Goal: Find specific page/section: Find specific page/section

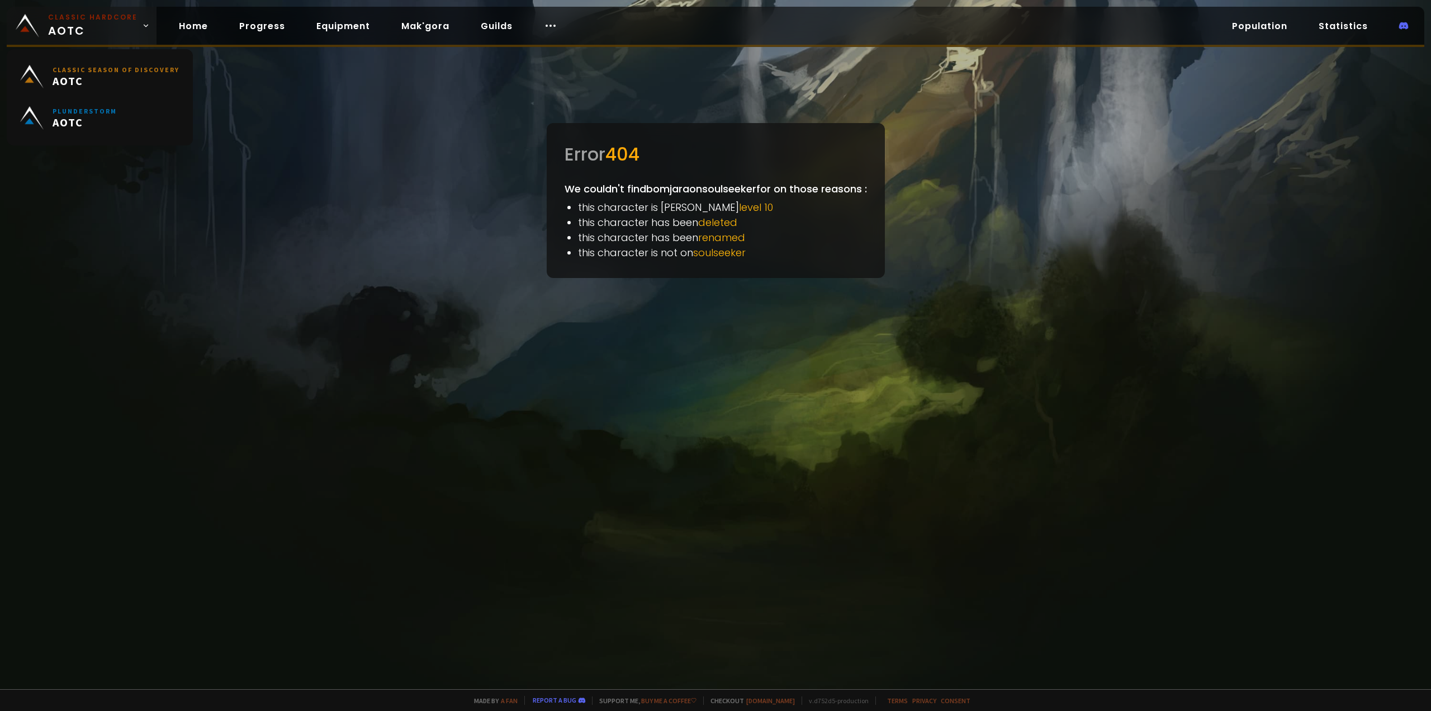
click at [73, 19] on small "Classic Hardcore" at bounding box center [92, 17] width 89 height 10
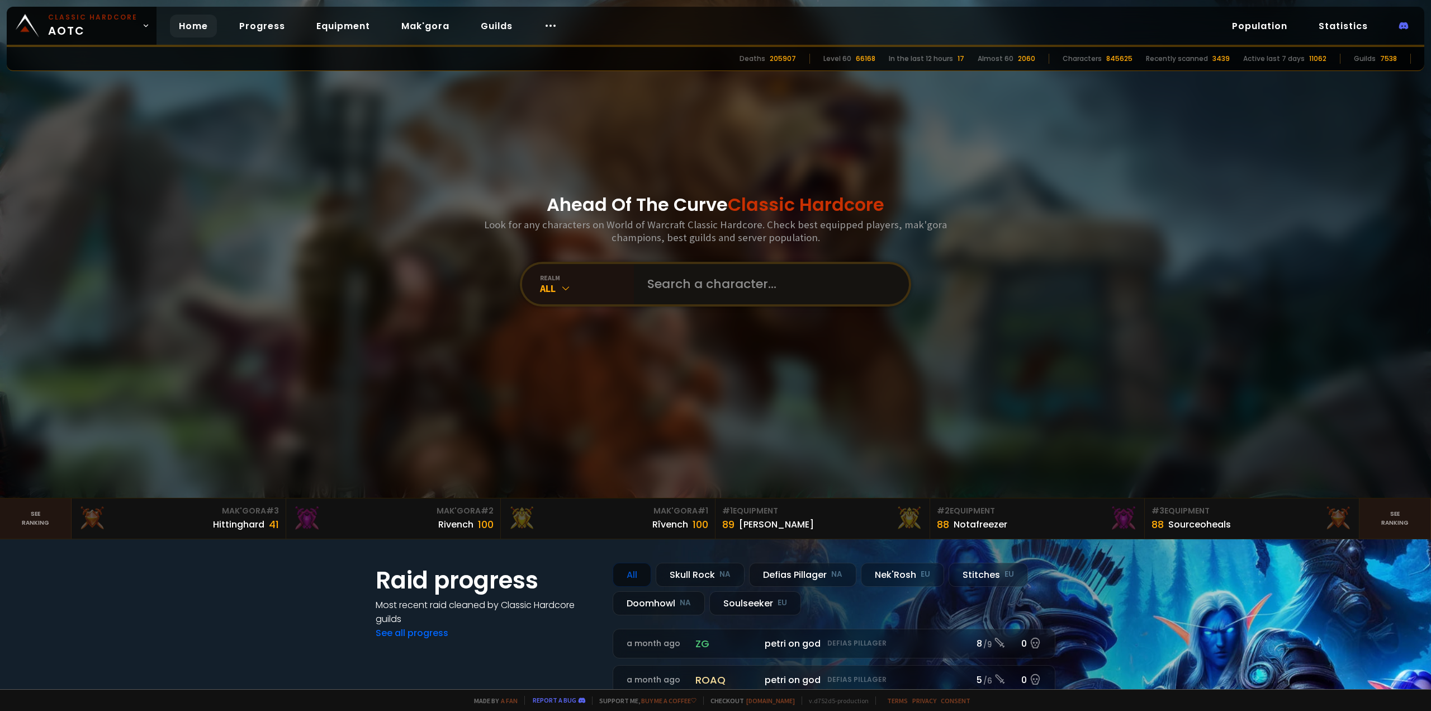
click at [729, 273] on input "text" at bounding box center [768, 284] width 255 height 40
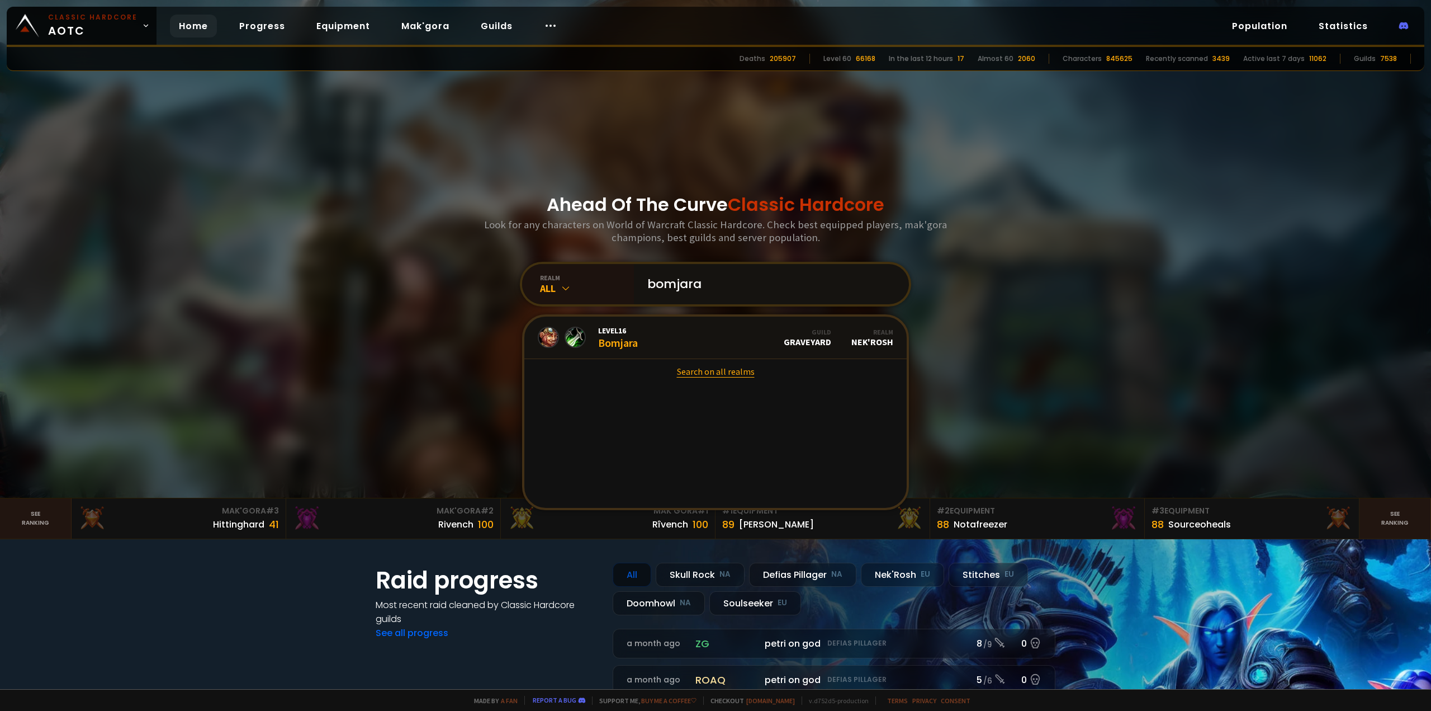
type input "bomjara"
click at [728, 367] on link "Search on all realms" at bounding box center [715, 371] width 382 height 25
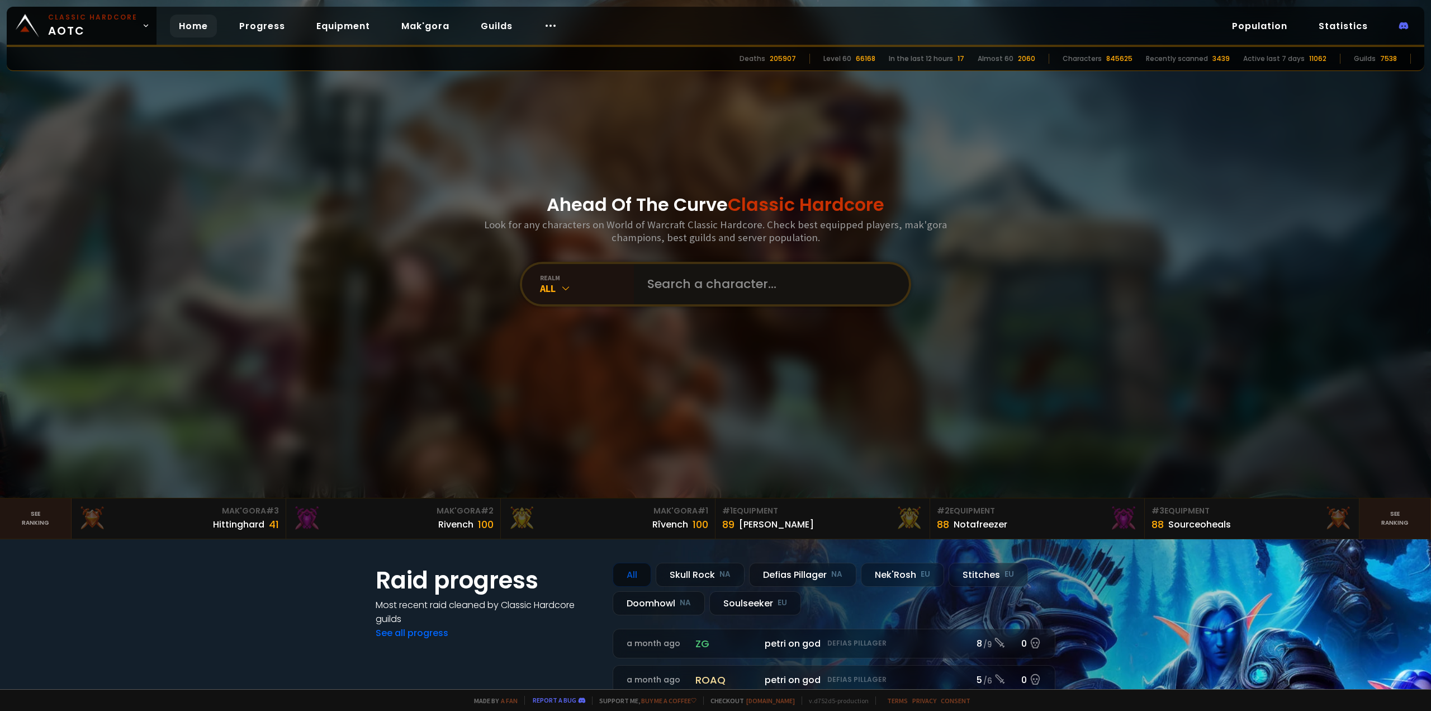
click at [674, 282] on input "text" at bounding box center [768, 284] width 255 height 40
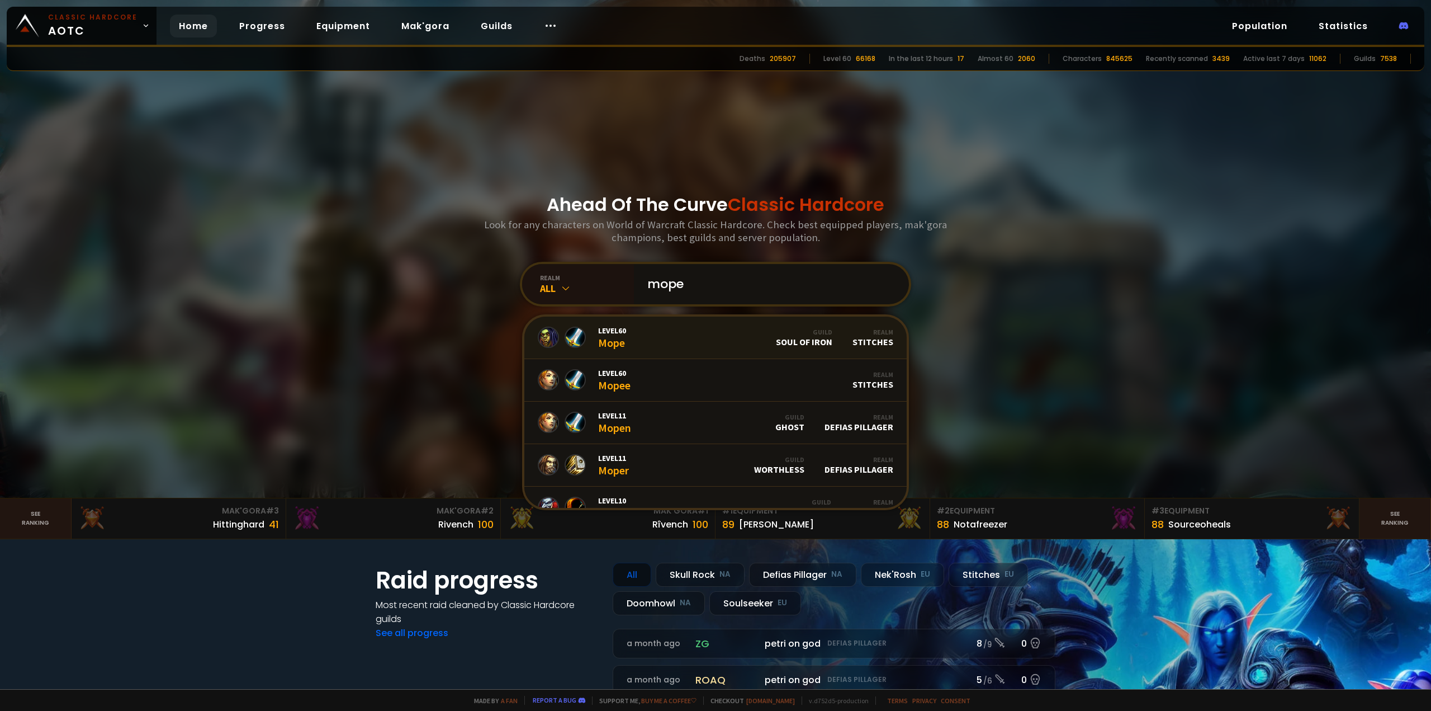
type input "mope"
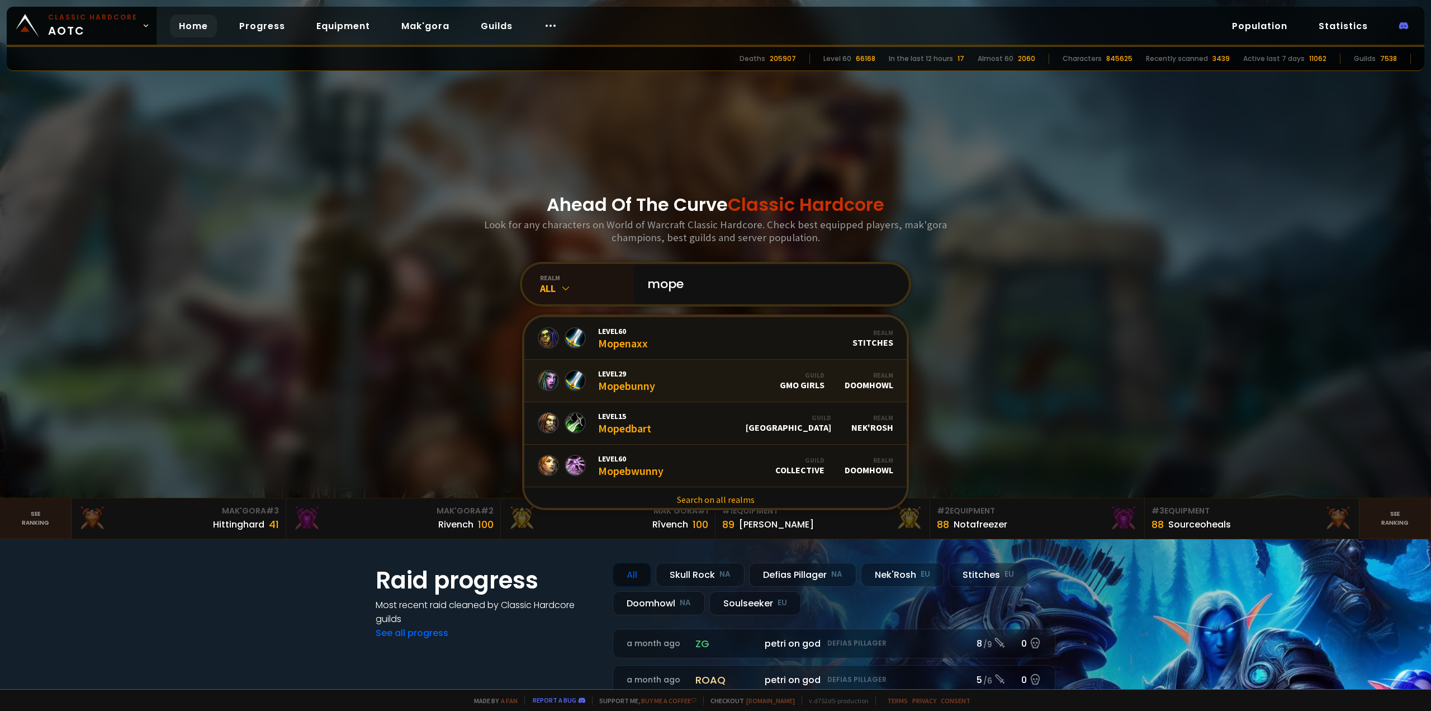
scroll to position [343, 0]
click at [609, 329] on span "Level 60" at bounding box center [623, 327] width 50 height 10
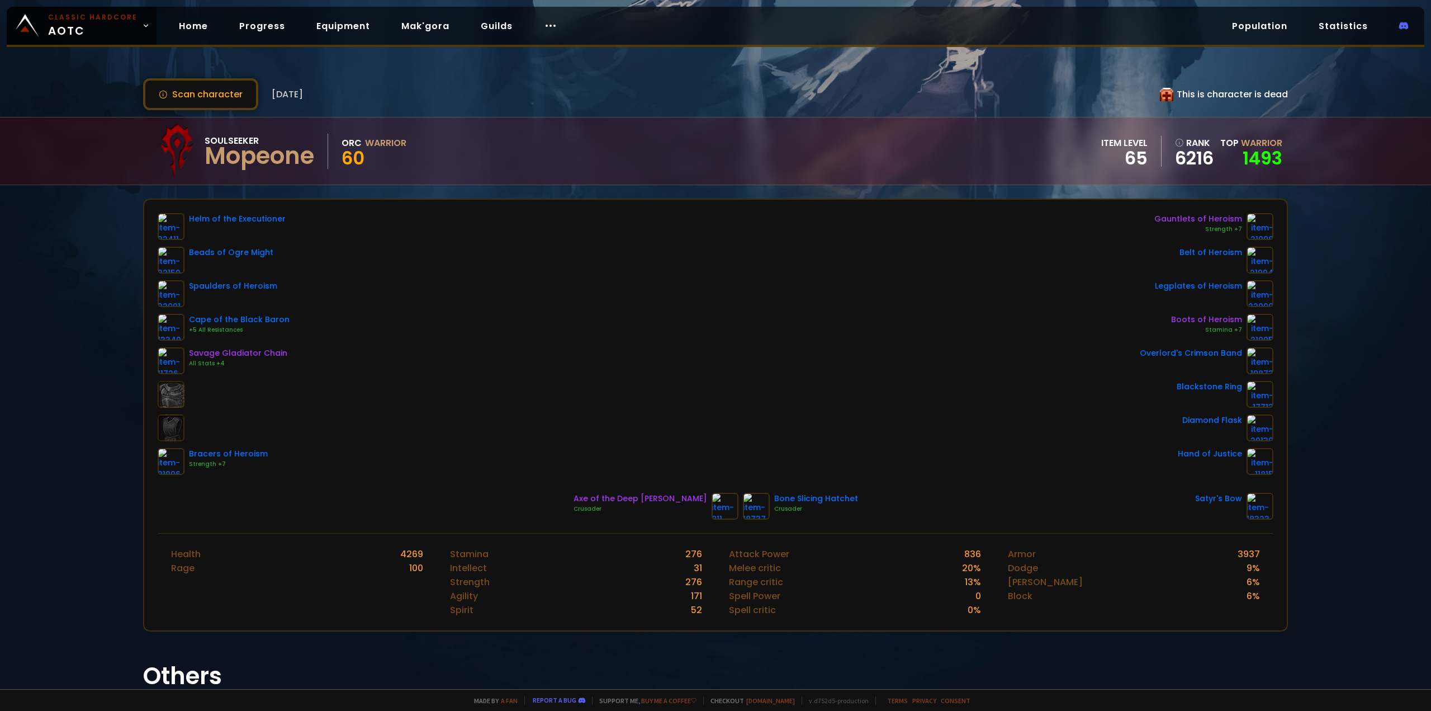
click at [1166, 97] on icon at bounding box center [1166, 94] width 13 height 13
